Goal: Transaction & Acquisition: Purchase product/service

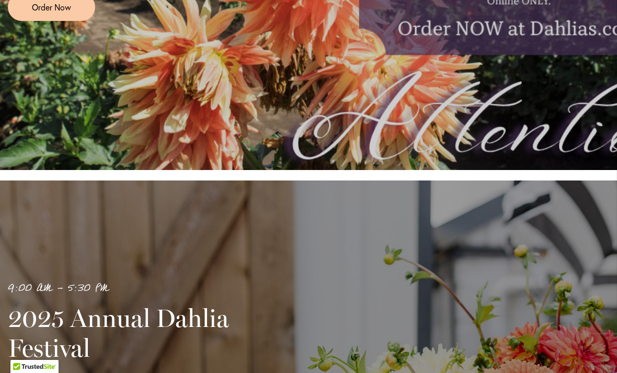
scroll to position [466, 0]
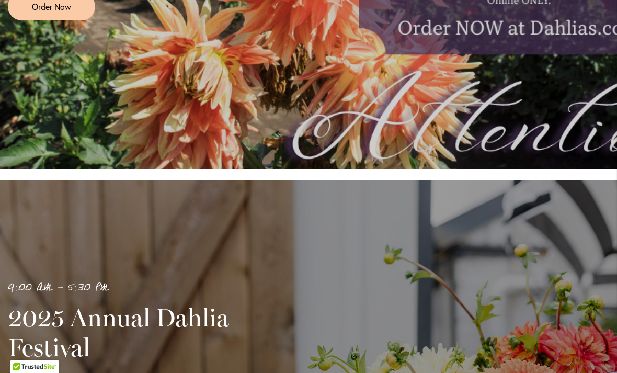
click at [47, 13] on span "Order Now" at bounding box center [51, 7] width 39 height 12
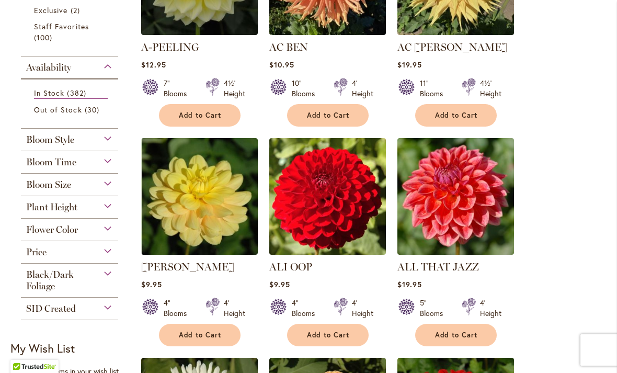
scroll to position [321, 0]
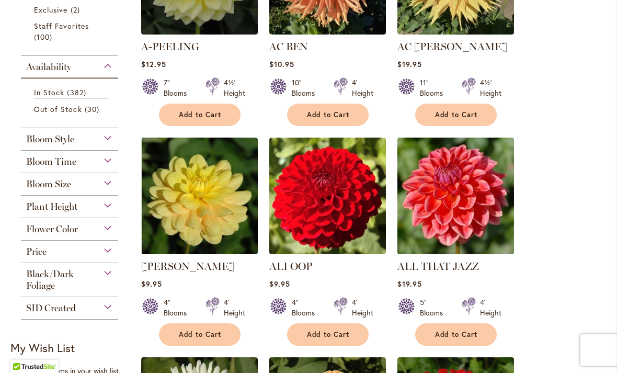
click at [108, 233] on div "Flower Color" at bounding box center [69, 226] width 97 height 17
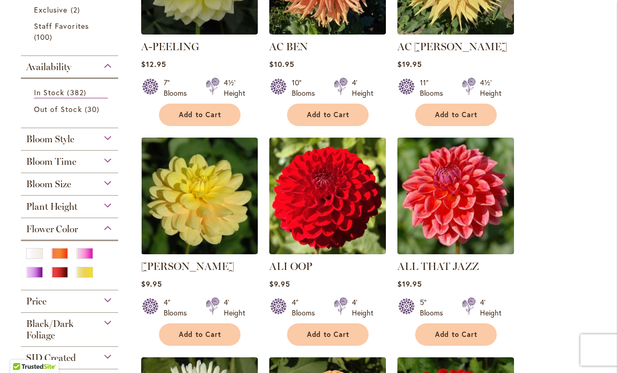
click at [62, 259] on div "Orange/Peach" at bounding box center [59, 253] width 17 height 11
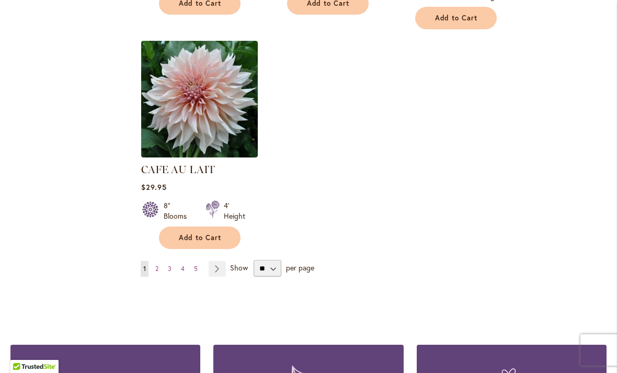
scroll to position [1326, 0]
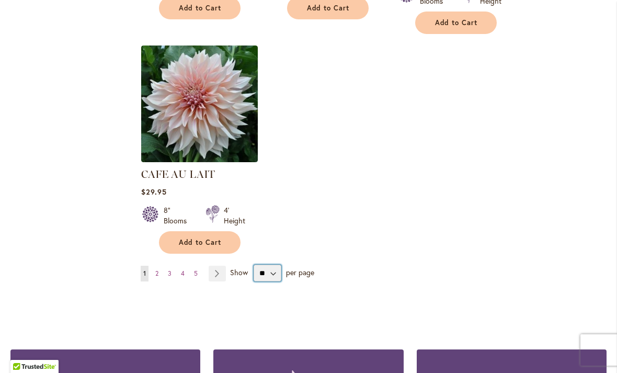
click at [277, 265] on select "** ** ** **" at bounding box center [268, 273] width 28 height 17
select select "**"
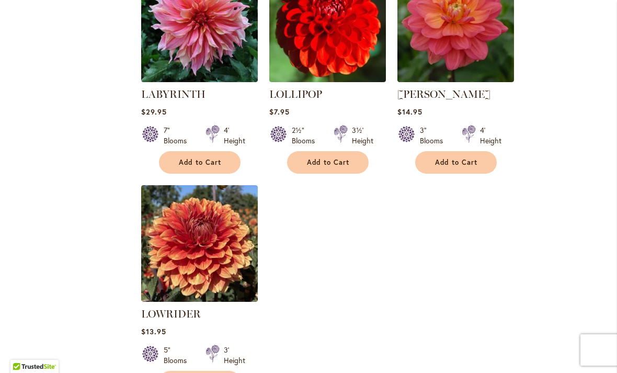
scroll to position [4805, 0]
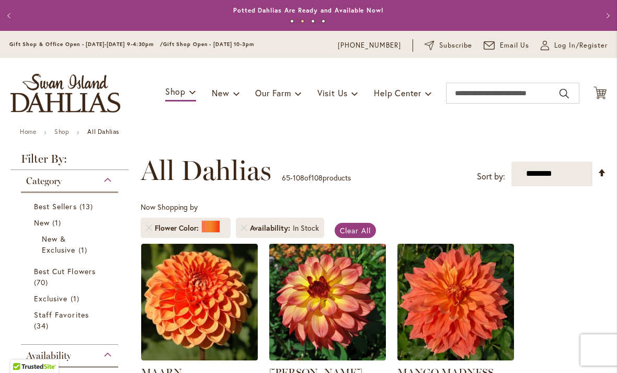
click at [152, 225] on link "Remove Flower Color Orange/Peach" at bounding box center [149, 228] width 6 height 6
click at [148, 229] on link "Remove Flower Color Orange/Peach" at bounding box center [149, 228] width 6 height 6
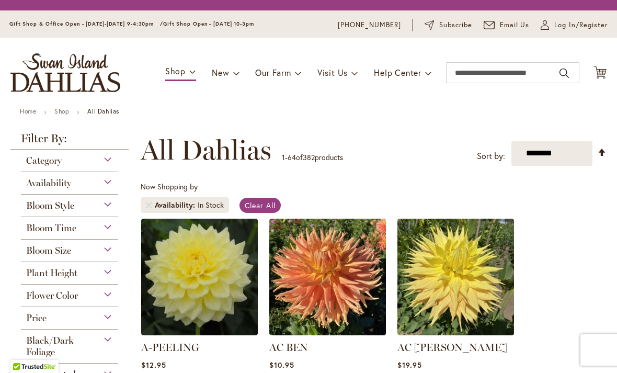
scroll to position [194, 0]
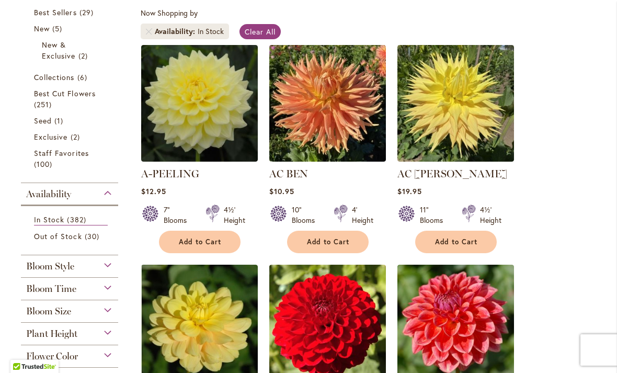
click at [110, 266] on div "Bloom Style" at bounding box center [69, 263] width 97 height 17
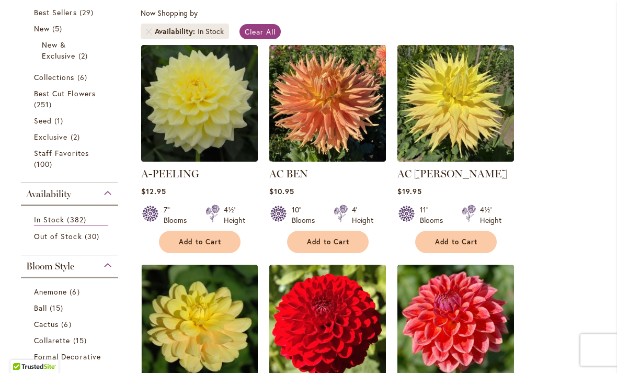
scroll to position [450, 0]
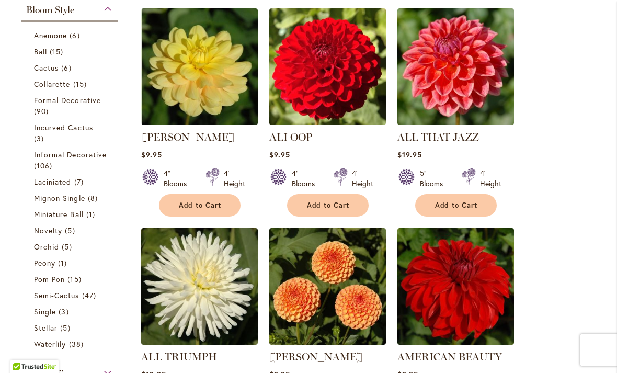
click at [46, 250] on span "Orchid" at bounding box center [46, 247] width 25 height 10
